Goal: Task Accomplishment & Management: Complete application form

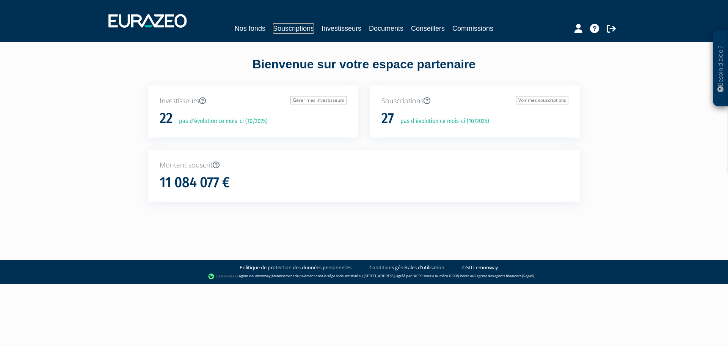
click at [302, 25] on link "Souscriptions" at bounding box center [293, 28] width 41 height 11
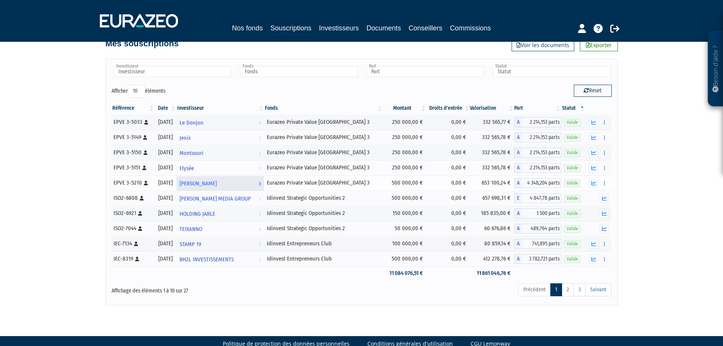
scroll to position [33, 0]
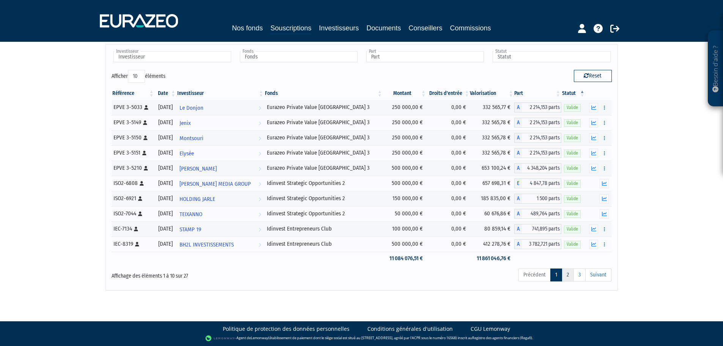
click at [568, 275] on link "2" at bounding box center [567, 274] width 12 height 13
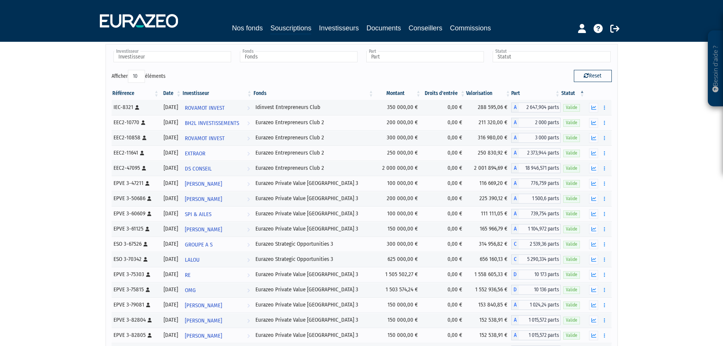
scroll to position [125, 0]
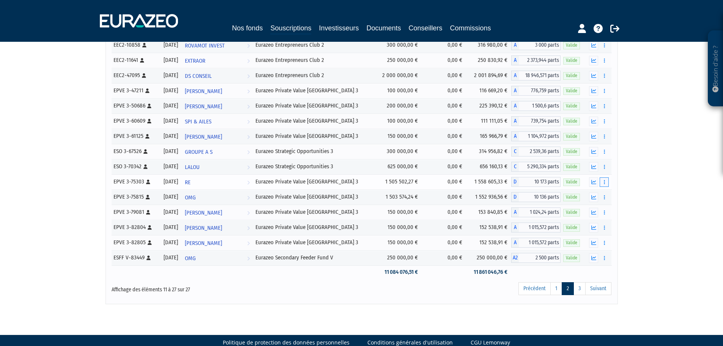
click at [602, 181] on button "button" at bounding box center [603, 181] width 9 height 9
click at [594, 208] on link "Rachat libre" at bounding box center [587, 209] width 38 height 13
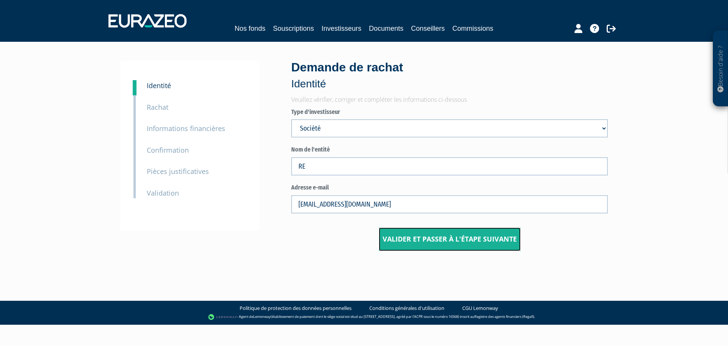
click at [428, 239] on button "Valider et passer à l'étape suivante" at bounding box center [450, 239] width 142 height 24
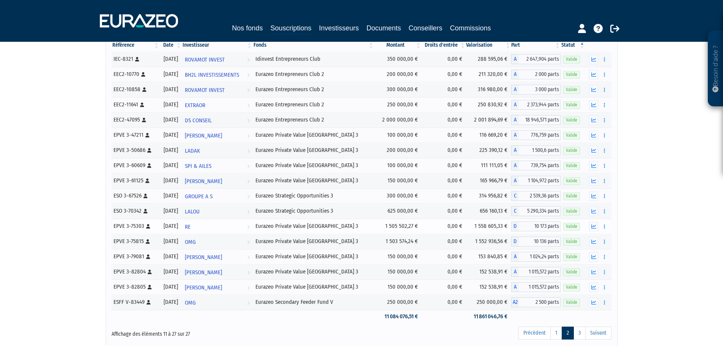
scroll to position [87, 0]
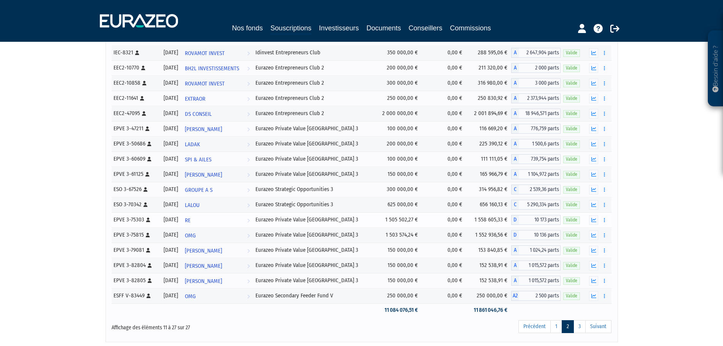
drag, startPoint x: 505, startPoint y: 220, endPoint x: 473, endPoint y: 219, distance: 32.3
click at [473, 219] on td "1 558 605,33 €" at bounding box center [488, 219] width 45 height 15
copy td "1 558 605,33 €"
drag, startPoint x: 557, startPoint y: 218, endPoint x: 534, endPoint y: 217, distance: 23.5
click at [534, 217] on span "10 173 parts" at bounding box center [540, 220] width 42 height 10
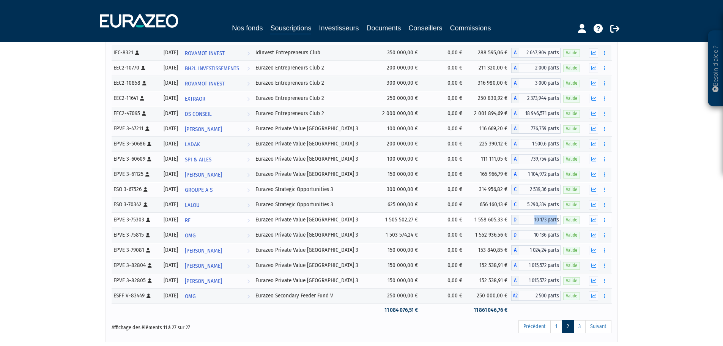
copy span "10 173 part"
click at [602, 220] on button "button" at bounding box center [603, 219] width 9 height 9
click at [587, 247] on link "Rachat libre" at bounding box center [587, 247] width 38 height 13
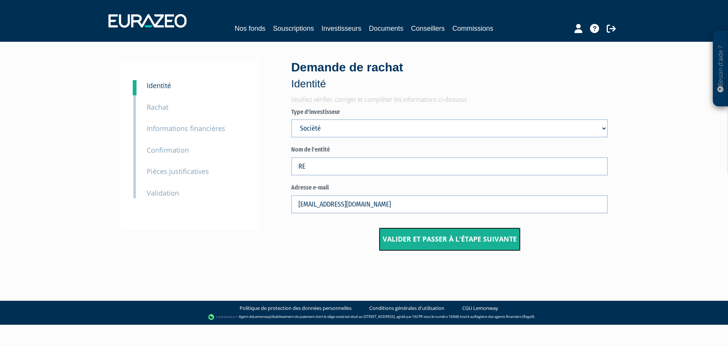
click at [420, 236] on button "Valider et passer à l'étape suivante" at bounding box center [450, 239] width 142 height 24
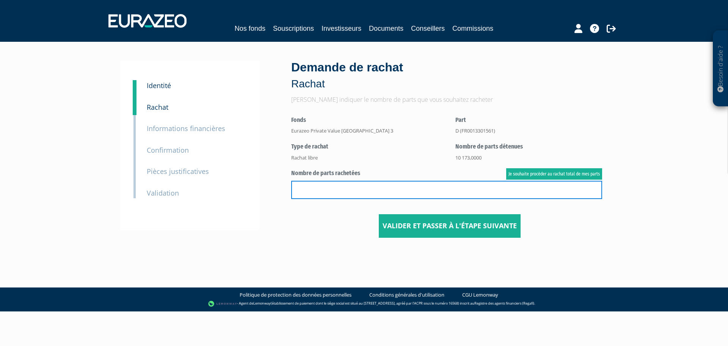
click at [388, 187] on input "text" at bounding box center [446, 190] width 311 height 18
paste input "6 851 parts"
type input "6 851 parts"
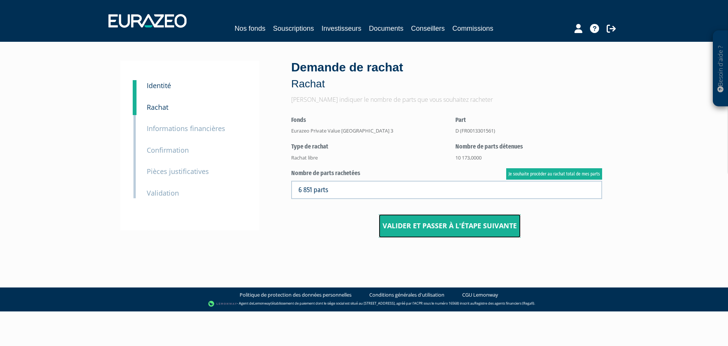
click at [390, 222] on button "Valider et passer à l'étape suivante" at bounding box center [450, 226] width 142 height 24
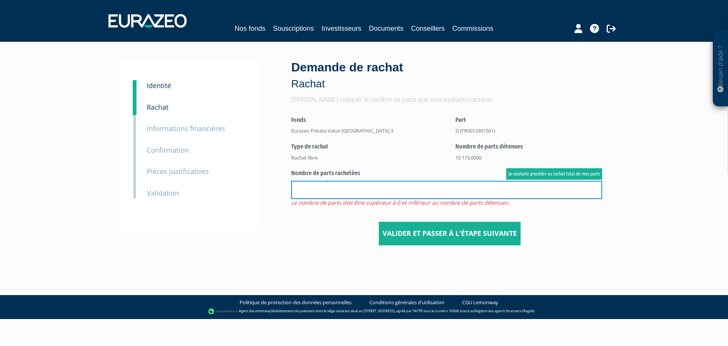
click at [384, 188] on input "text" at bounding box center [446, 190] width 311 height 18
paste input "6 851 parts"
type input "6851"
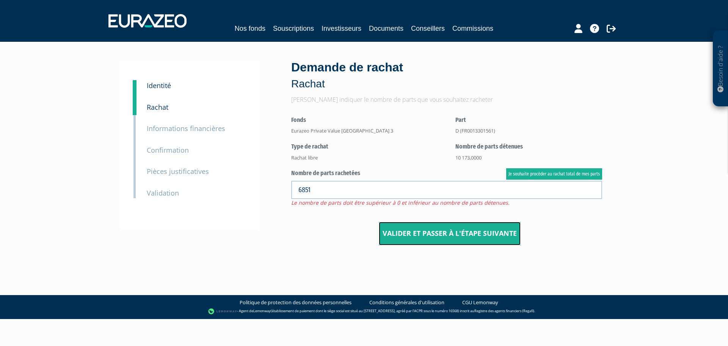
click at [419, 233] on button "Valider et passer à l'étape suivante" at bounding box center [450, 234] width 142 height 24
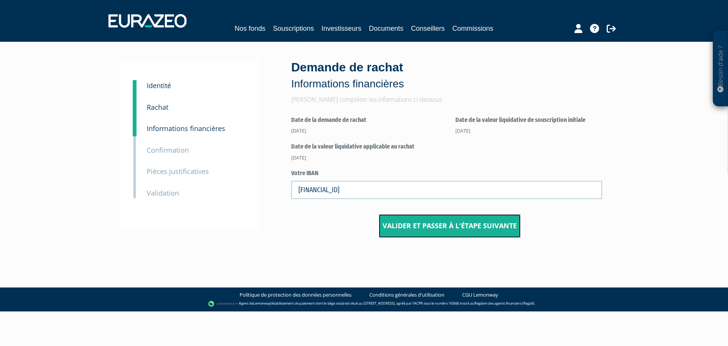
drag, startPoint x: 420, startPoint y: 226, endPoint x: 391, endPoint y: 253, distance: 39.7
click at [391, 253] on div "1 Identité 2 Rachat 3 Informations financières 3 Confirmation 4 Pièces justific…" at bounding box center [364, 149] width 477 height 215
click at [449, 228] on button "Valider et passer à l'étape suivante" at bounding box center [450, 226] width 142 height 24
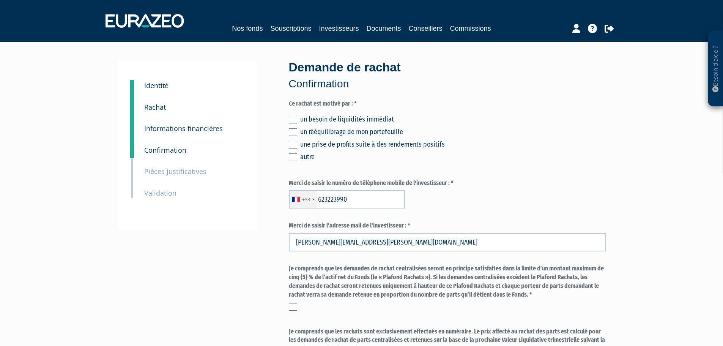
type input "6 23 22 39 90"
click at [298, 132] on div "un besoin de liquidités immédiat un rééquilibrage de mon portefeuille une prise…" at bounding box center [447, 137] width 317 height 50
click at [295, 132] on label at bounding box center [293, 132] width 8 height 8
click at [0, 0] on input "checkbox" at bounding box center [0, 0] width 0 height 0
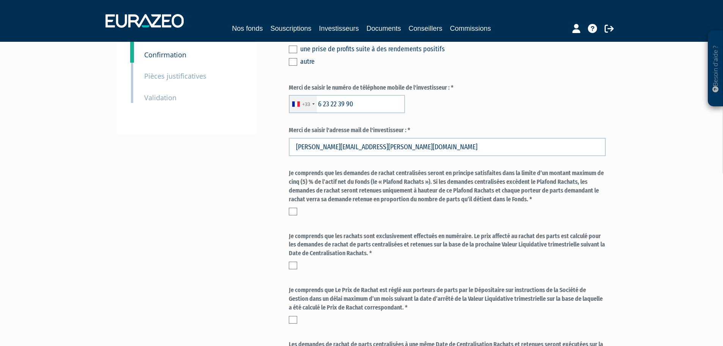
scroll to position [114, 0]
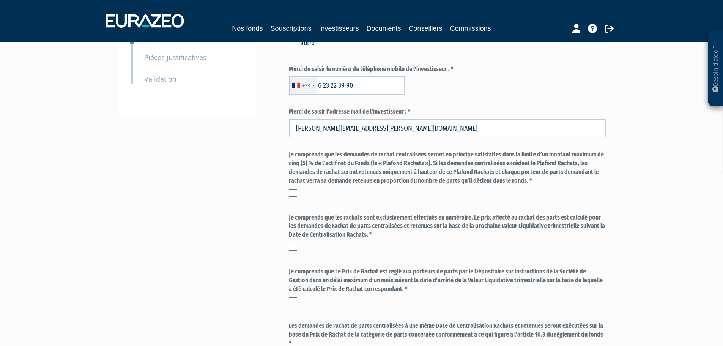
click at [294, 191] on label at bounding box center [293, 193] width 8 height 8
click at [0, 0] on input "checkbox" at bounding box center [0, 0] width 0 height 0
click at [293, 245] on label at bounding box center [293, 247] width 8 height 8
click at [0, 0] on input "checkbox" at bounding box center [0, 0] width 0 height 0
click at [294, 299] on label at bounding box center [293, 301] width 8 height 8
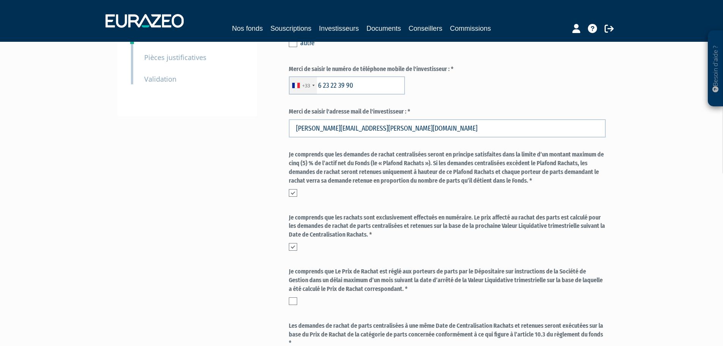
click at [0, 0] on input "checkbox" at bounding box center [0, 0] width 0 height 0
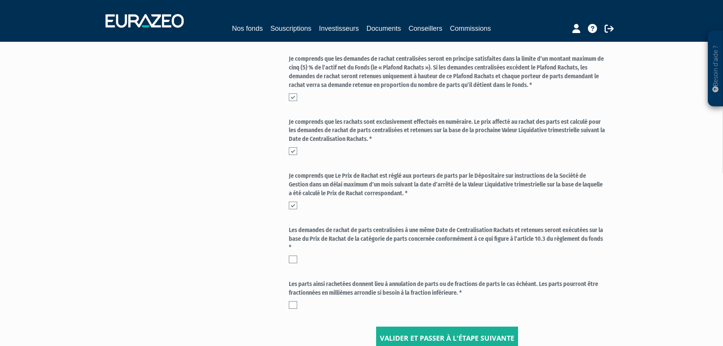
scroll to position [228, 0]
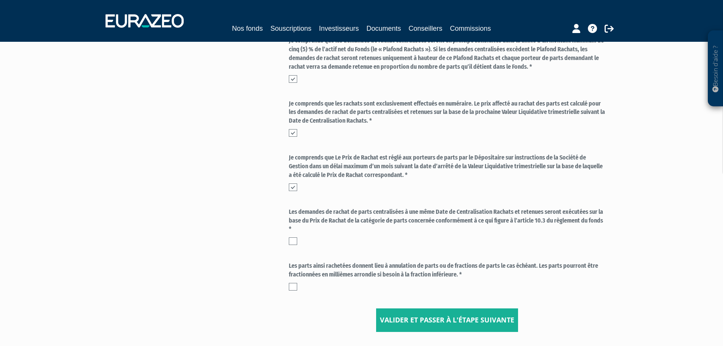
click at [291, 243] on label at bounding box center [293, 241] width 8 height 8
click at [0, 0] on input "checkbox" at bounding box center [0, 0] width 0 height 0
click at [296, 286] on label at bounding box center [293, 287] width 8 height 8
click at [0, 0] on input "checkbox" at bounding box center [0, 0] width 0 height 0
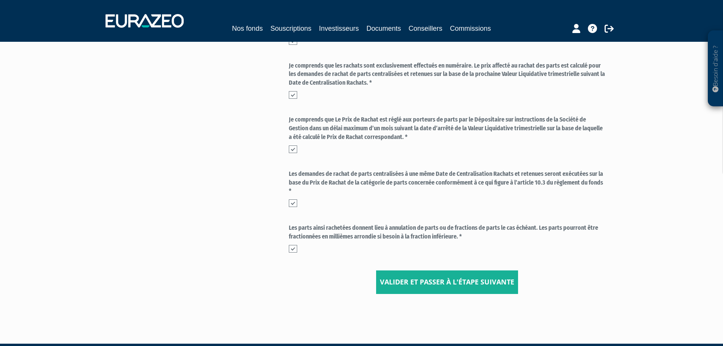
scroll to position [287, 0]
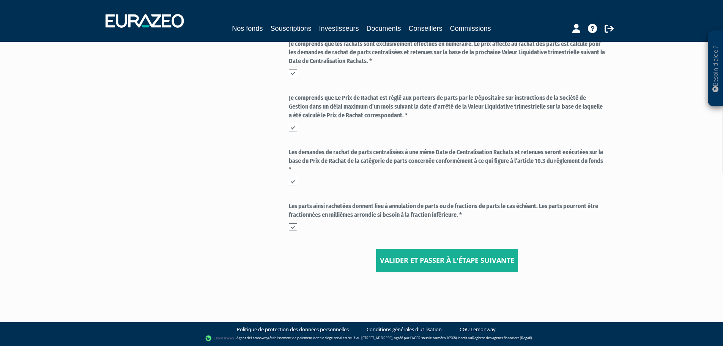
click at [295, 228] on label at bounding box center [293, 227] width 8 height 8
click at [0, 0] on input "checkbox" at bounding box center [0, 0] width 0 height 0
click at [417, 259] on button "Valider et passer à l'étape suivante" at bounding box center [447, 260] width 142 height 24
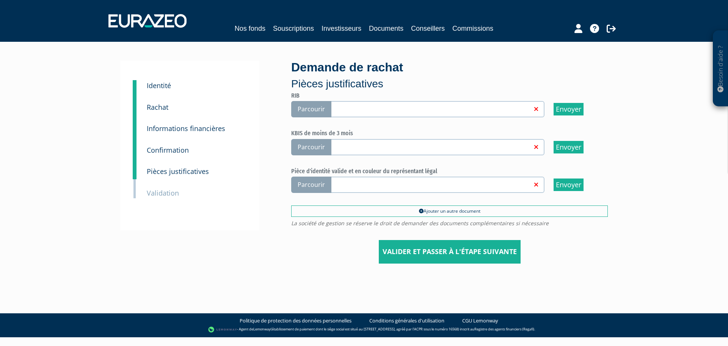
click at [181, 172] on small "Pièces justificatives" at bounding box center [178, 171] width 62 height 9
click at [176, 151] on small "Confirmation" at bounding box center [168, 149] width 42 height 9
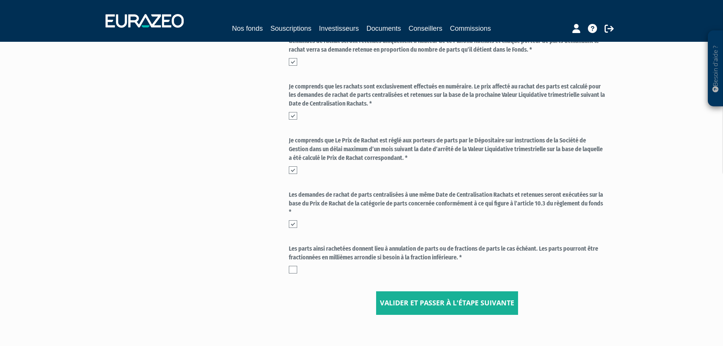
scroll to position [266, 0]
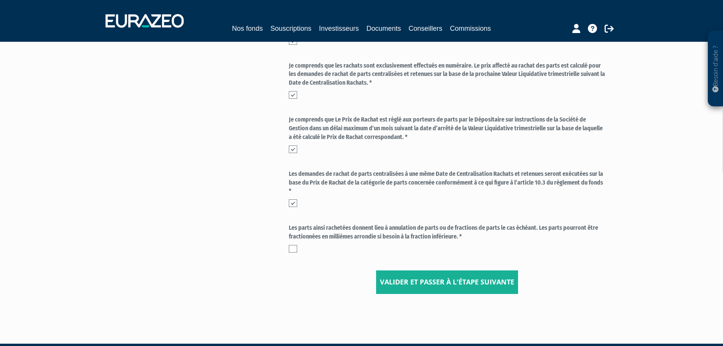
click at [293, 248] on label at bounding box center [293, 249] width 8 height 8
click at [0, 0] on input "checkbox" at bounding box center [0, 0] width 0 height 0
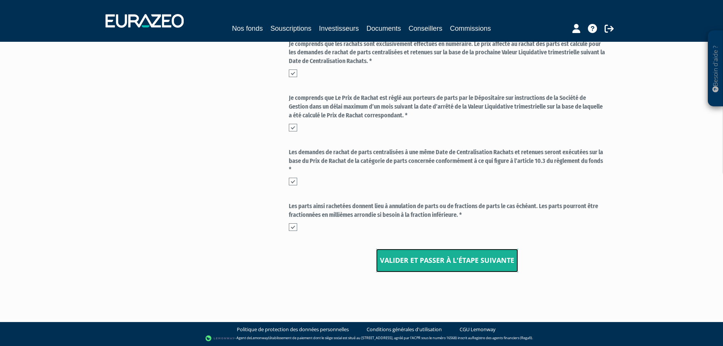
click at [418, 256] on button "Valider et passer à l'étape suivante" at bounding box center [447, 260] width 142 height 24
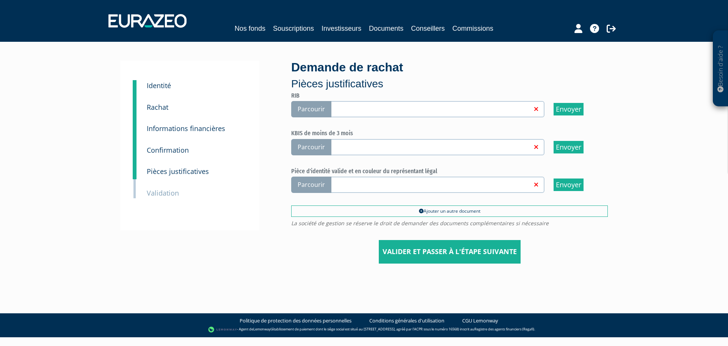
click at [322, 111] on span "Parcourir" at bounding box center [311, 109] width 40 height 16
click at [0, 0] on input "Parcourir" at bounding box center [0, 0] width 0 height 0
click at [322, 152] on span "Parcourir" at bounding box center [311, 147] width 40 height 16
click at [0, 0] on input "Parcourir" at bounding box center [0, 0] width 0 height 0
